Goal: Task Accomplishment & Management: Complete application form

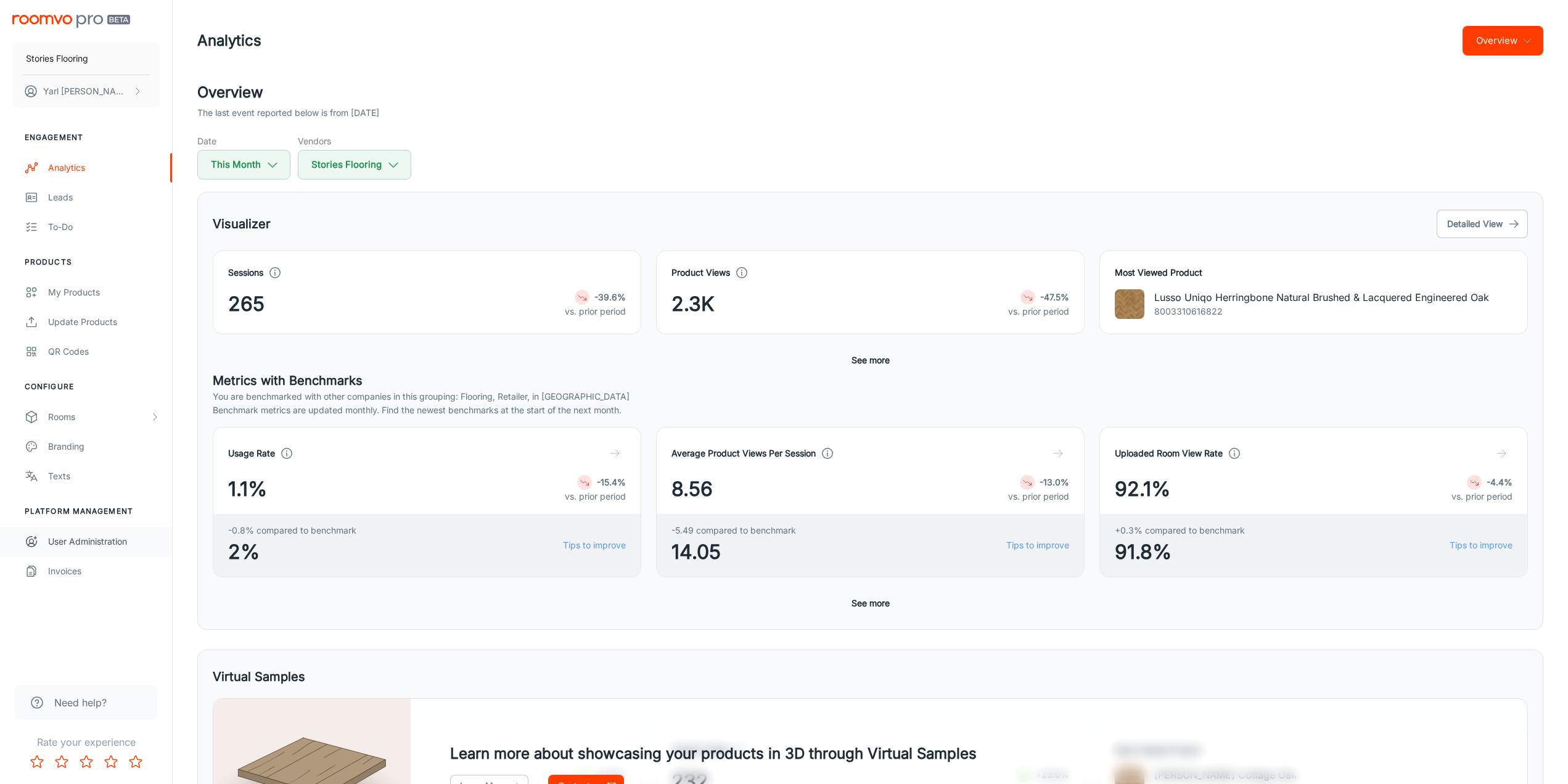
click at [85, 540] on div "User Administration" at bounding box center [104, 542] width 112 height 13
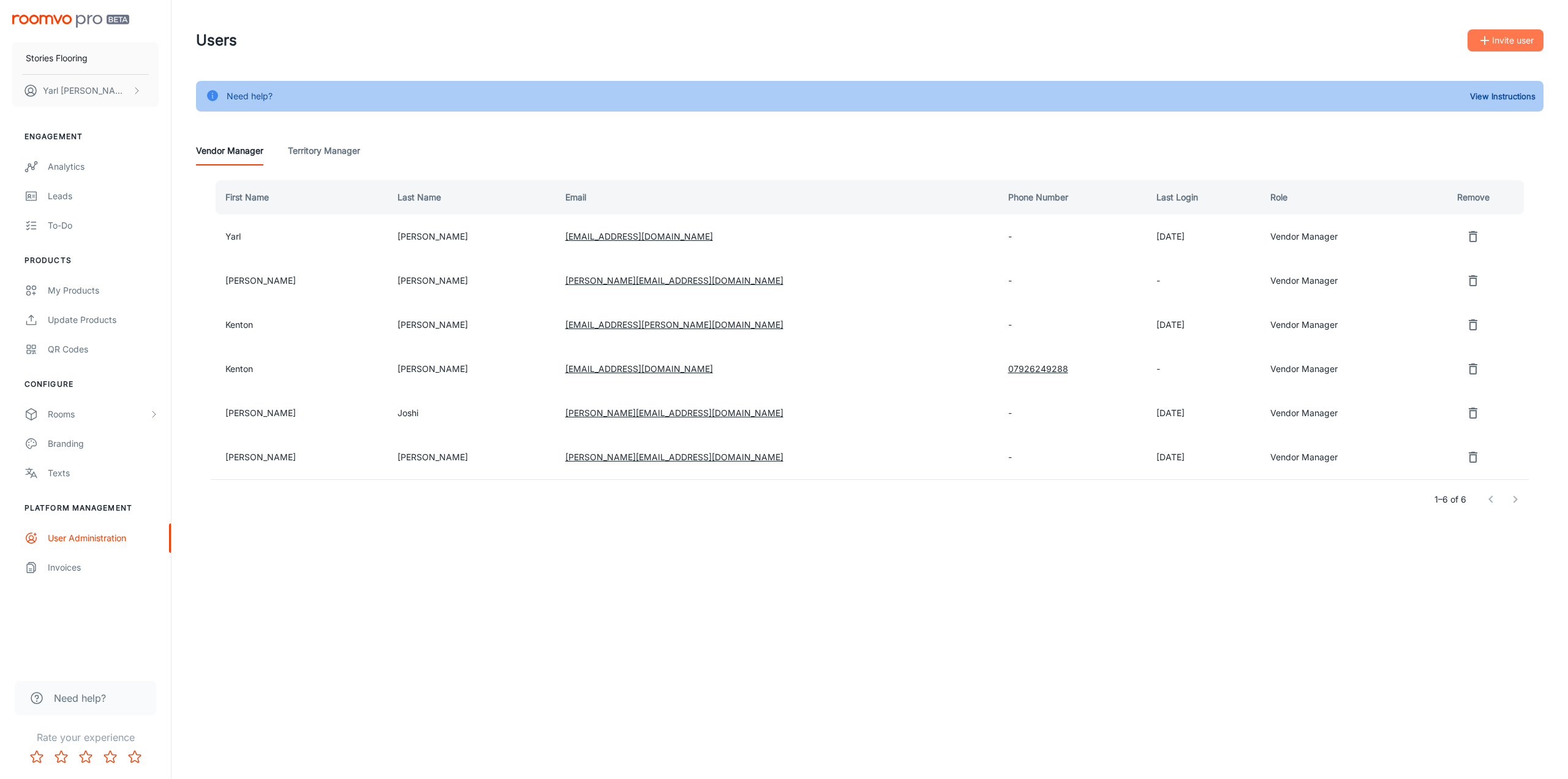
click at [1509, 42] on button "Invite user" at bounding box center [1506, 40] width 76 height 22
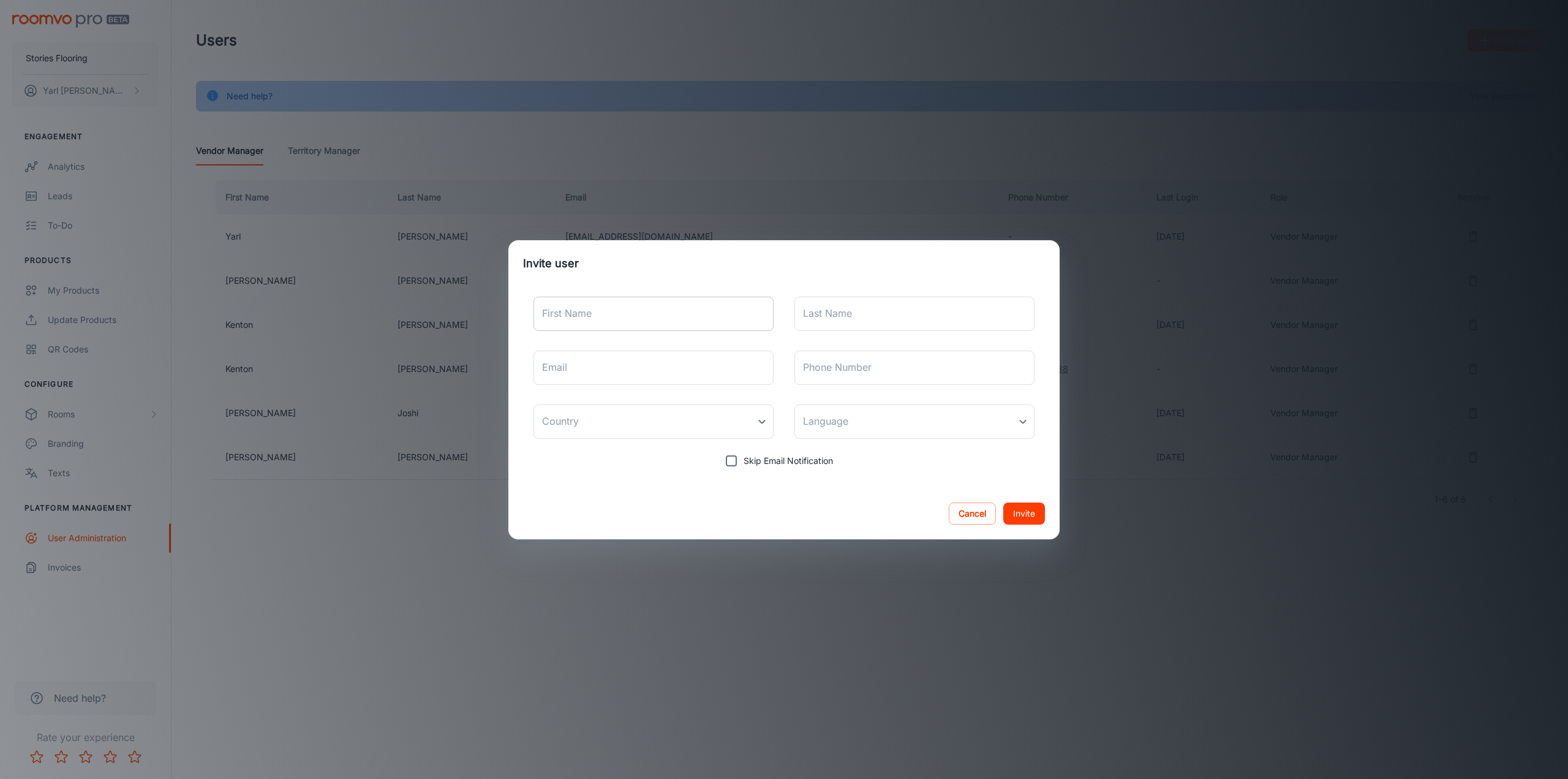
click at [647, 315] on input "First Name" at bounding box center [653, 313] width 240 height 34
type input "[PERSON_NAME]"
click at [821, 322] on input "Last Name" at bounding box center [914, 313] width 240 height 34
type input "[PERSON_NAME]"
click at [618, 372] on input "Email" at bounding box center [653, 367] width 240 height 34
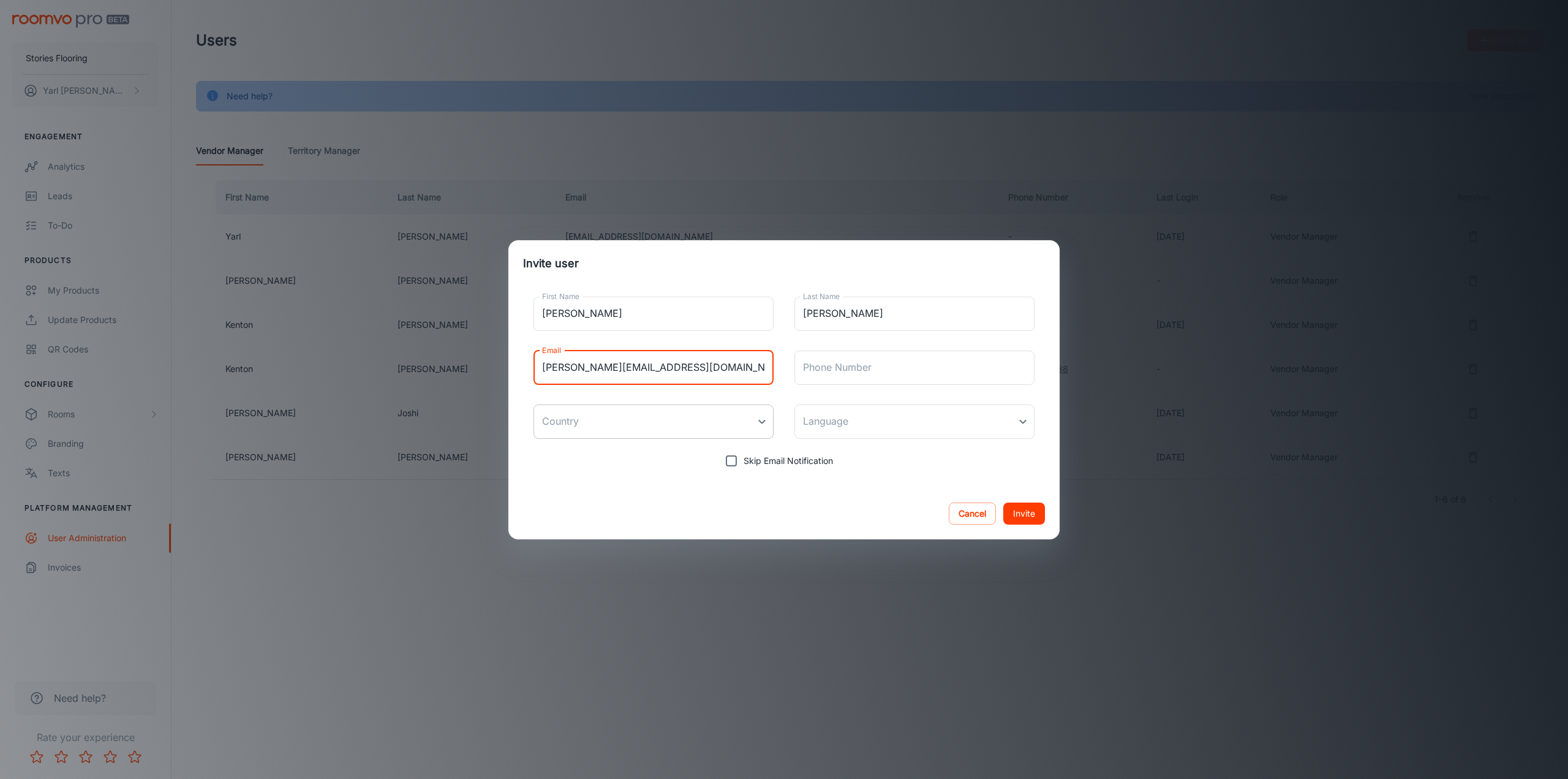
type input "[PERSON_NAME][EMAIL_ADDRESS][DOMAIN_NAME]"
click at [755, 422] on body "Stories Flooring [PERSON_NAME] Engagement Analytics Leads To-do Products My Pro…" at bounding box center [784, 389] width 1568 height 779
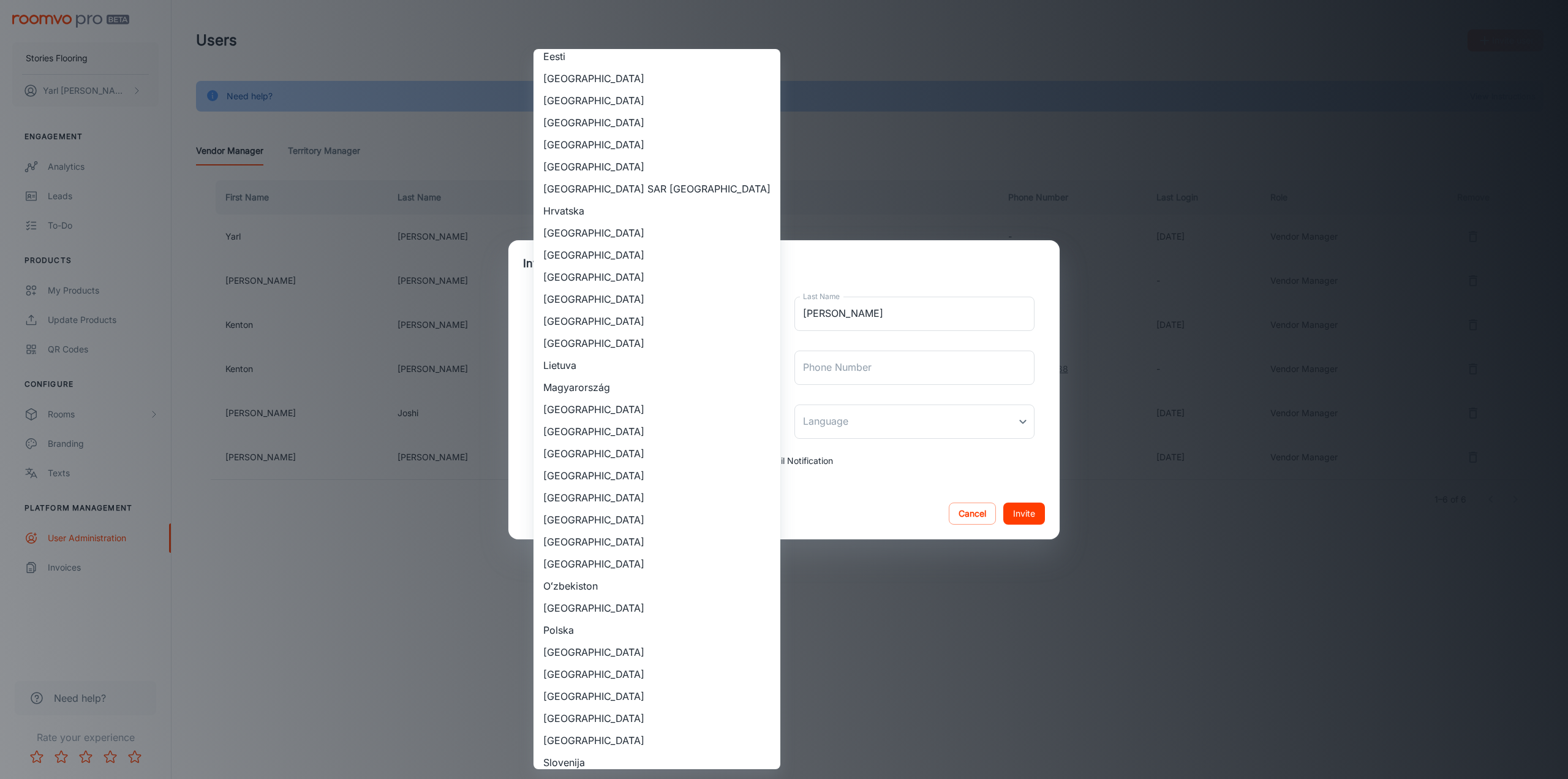
scroll to position [367, 0]
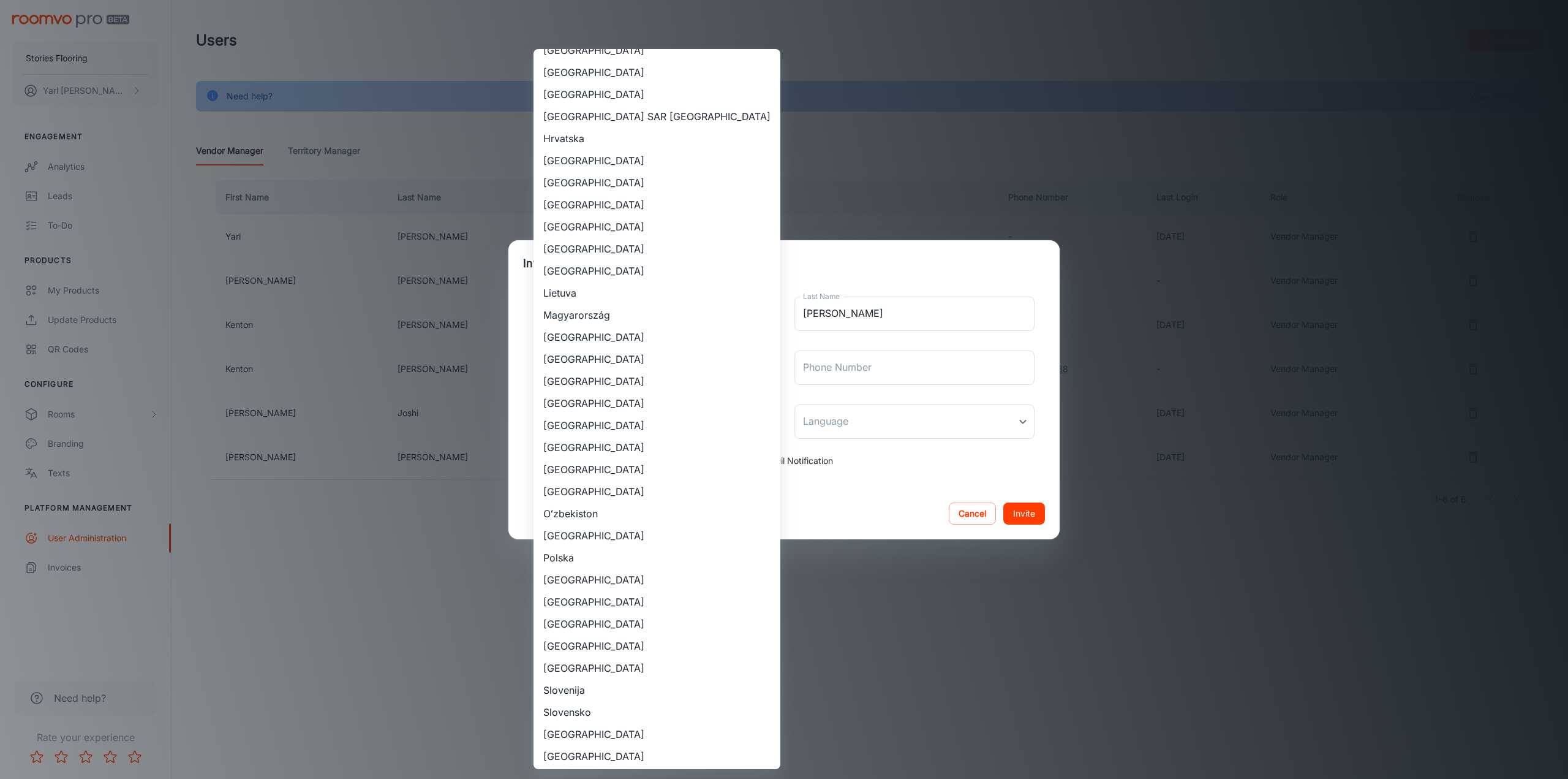
click at [885, 639] on div at bounding box center [784, 389] width 1568 height 779
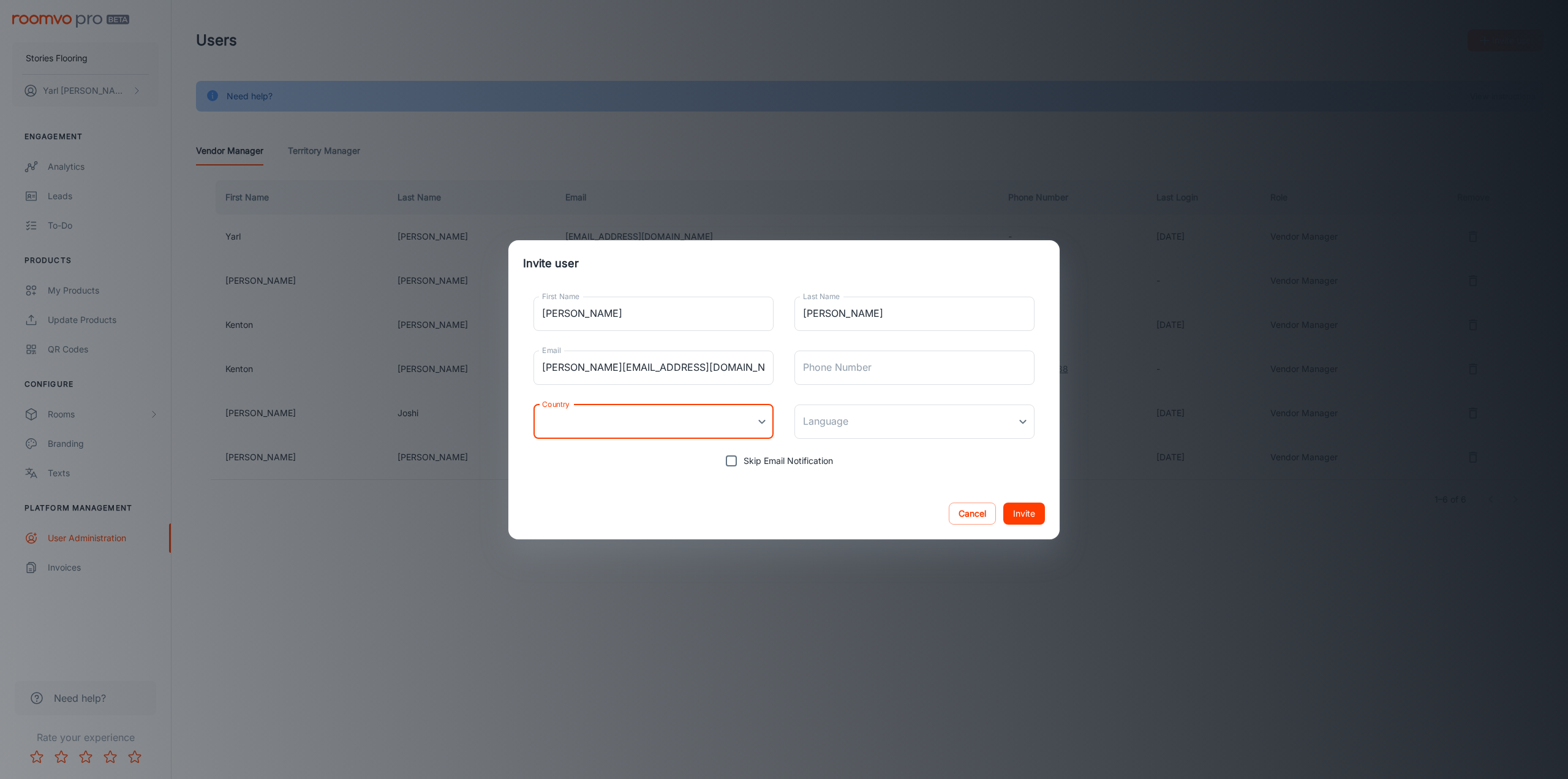
click at [1036, 513] on button "Invite" at bounding box center [1024, 513] width 42 height 22
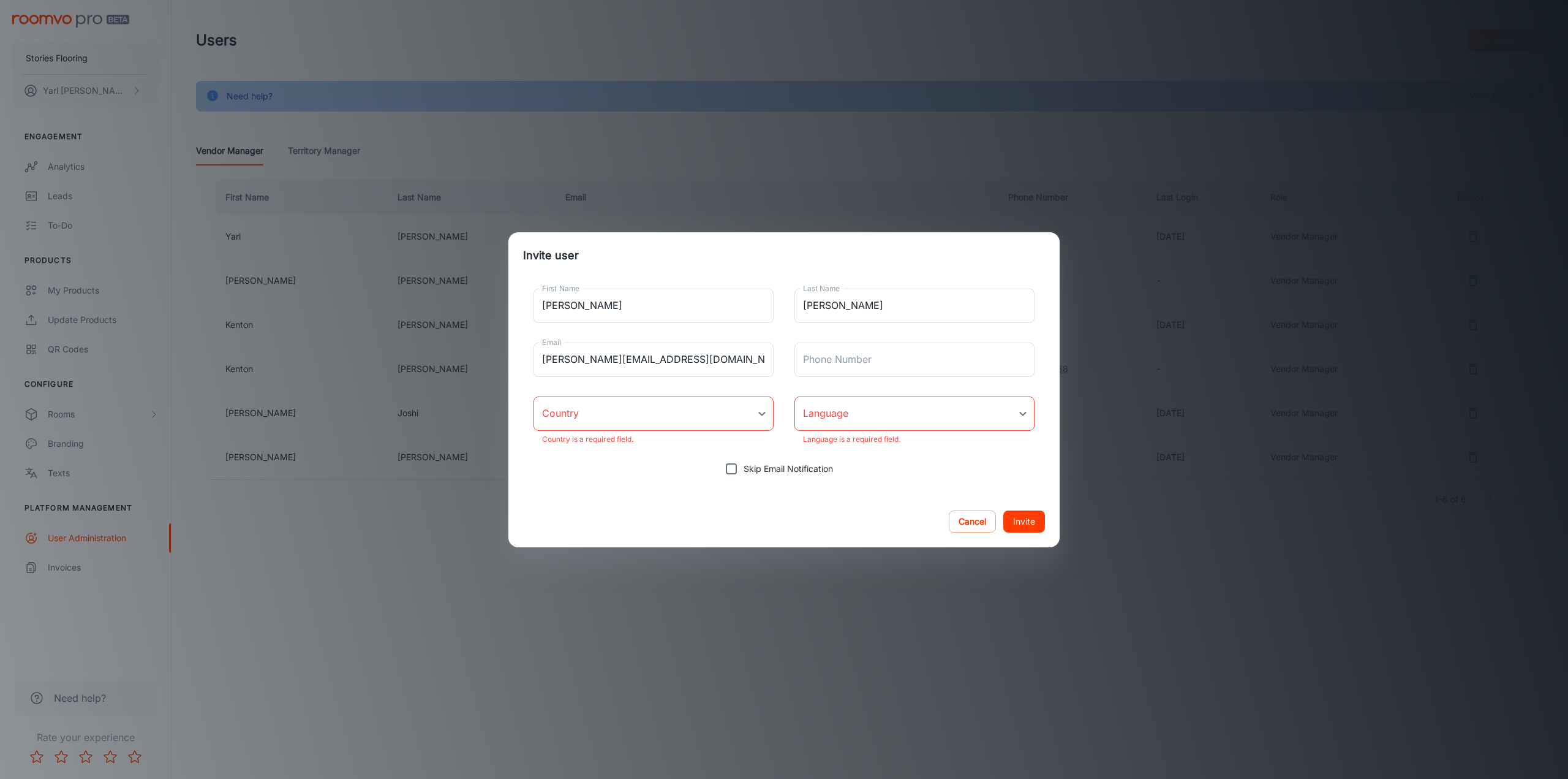
click at [756, 404] on body "Stories Flooring [PERSON_NAME] Engagement Analytics Leads To-do Products My Pro…" at bounding box center [784, 389] width 1568 height 779
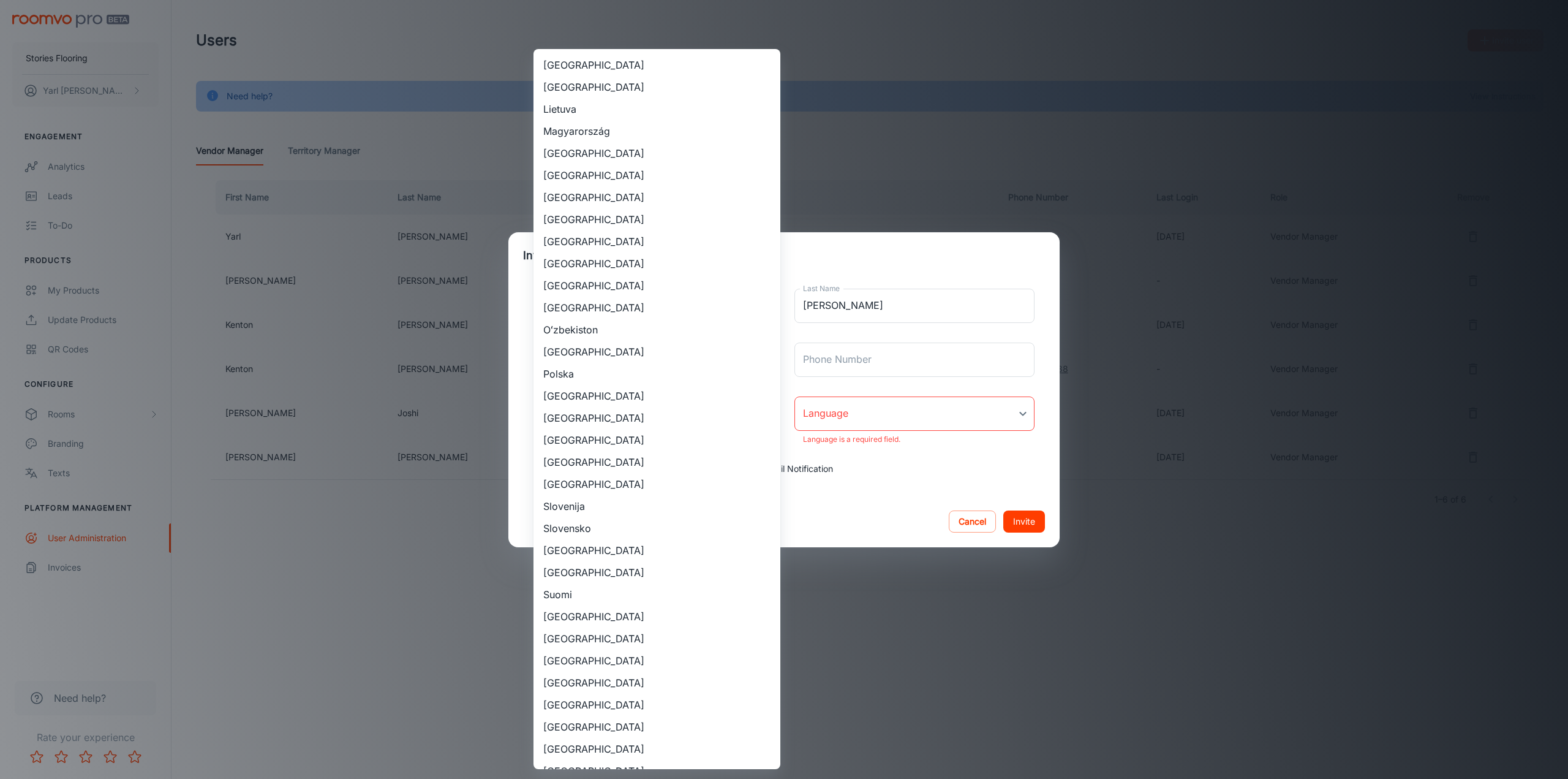
scroll to position [674, 0]
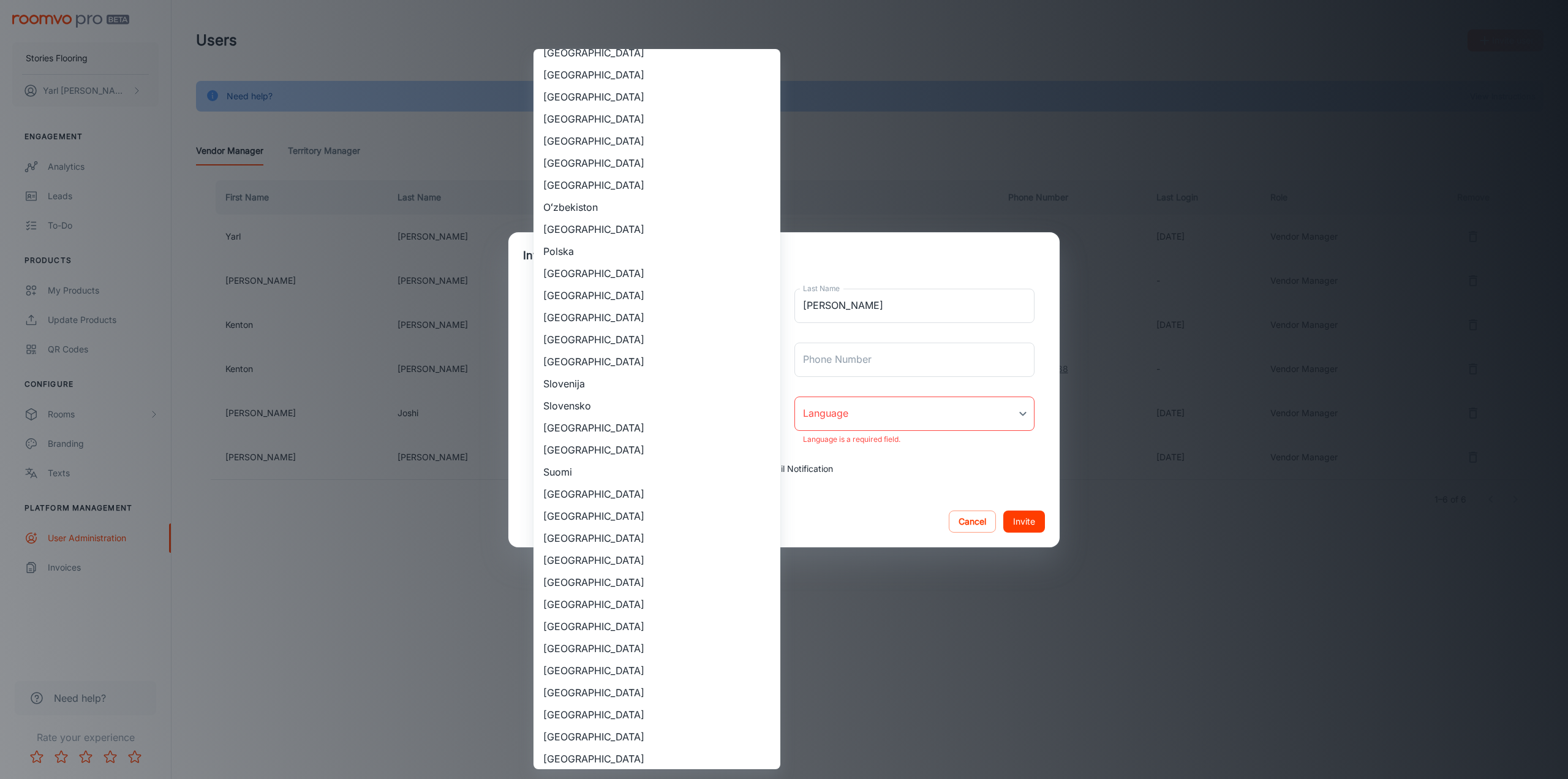
click at [610, 672] on li "[GEOGRAPHIC_DATA]" at bounding box center [657, 670] width 247 height 22
type input "[GEOGRAPHIC_DATA]"
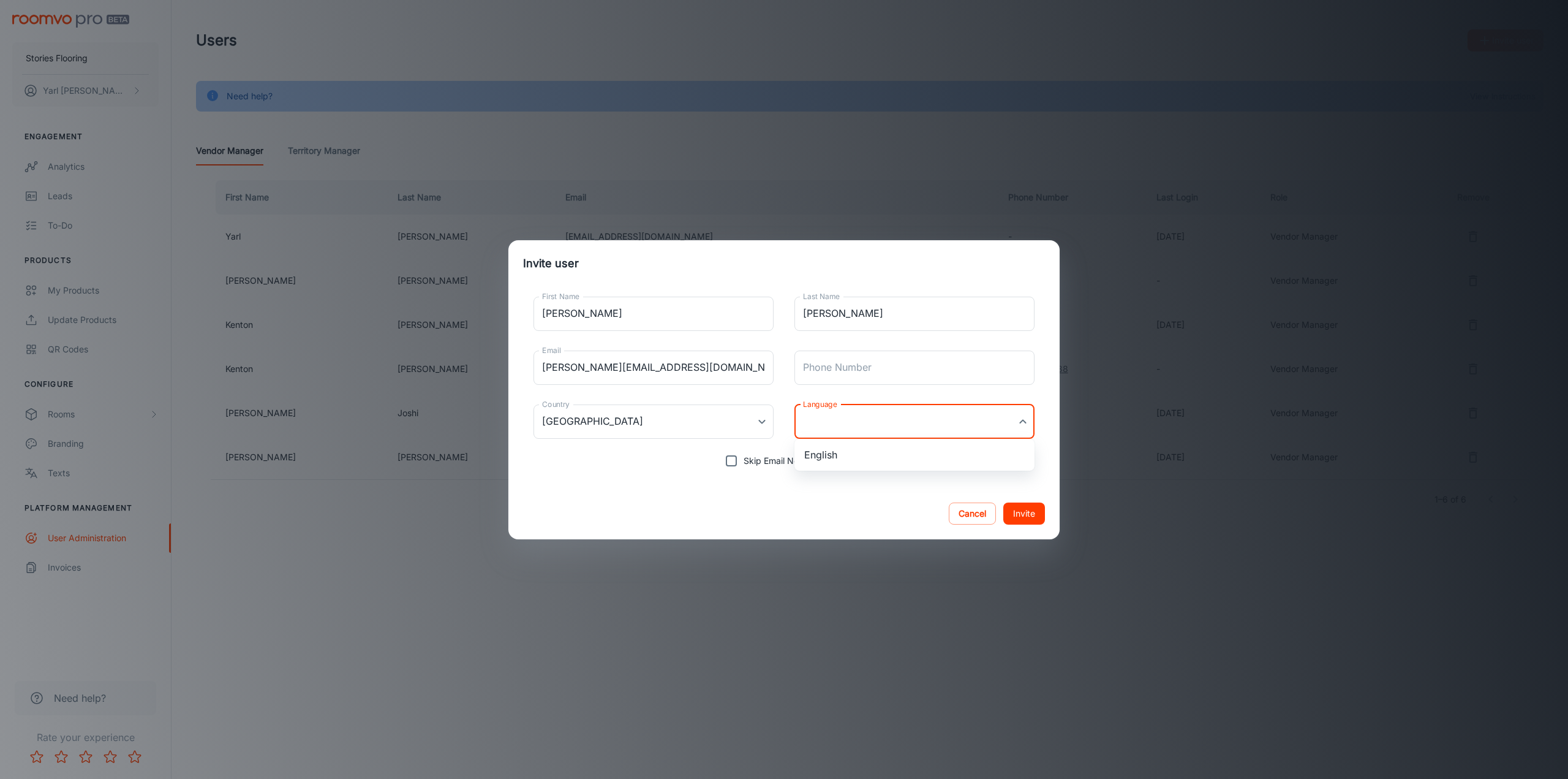
click at [1010, 426] on body "Stories Flooring [PERSON_NAME] Engagement Analytics Leads To-do Products My Pro…" at bounding box center [784, 389] width 1568 height 779
click at [857, 455] on li "English" at bounding box center [914, 455] width 240 height 22
type input "en-[GEOGRAPHIC_DATA]"
click at [1018, 510] on button "Invite" at bounding box center [1024, 513] width 42 height 22
click at [1039, 514] on button "Invite" at bounding box center [1024, 513] width 42 height 22
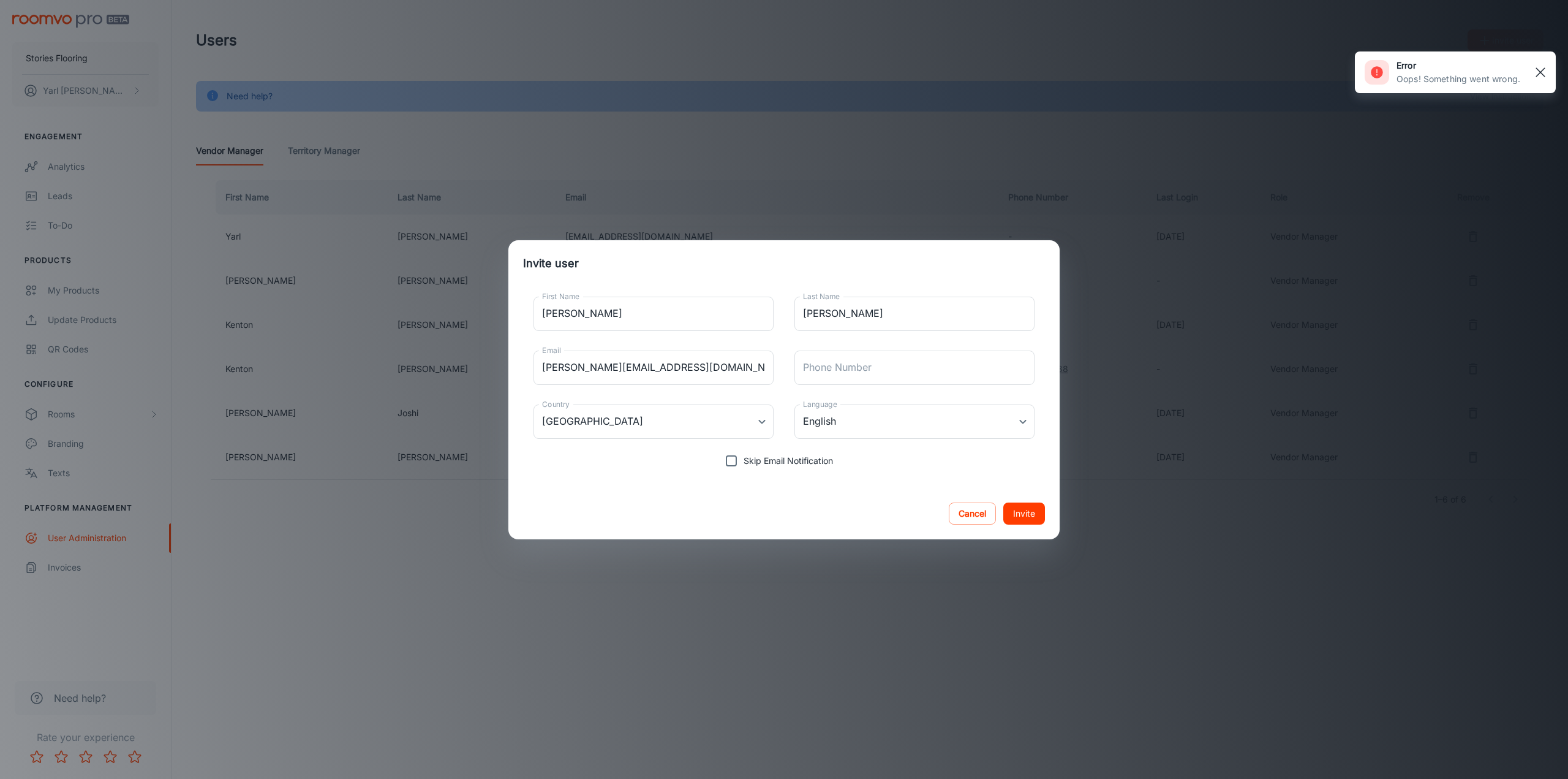
click at [1540, 74] on line "button" at bounding box center [1541, 72] width 9 height 9
click at [1151, 156] on div "Invite user First Name [PERSON_NAME] First Name Last Name [PERSON_NAME] Last Na…" at bounding box center [784, 389] width 1568 height 779
